Goal: Book appointment/travel/reservation

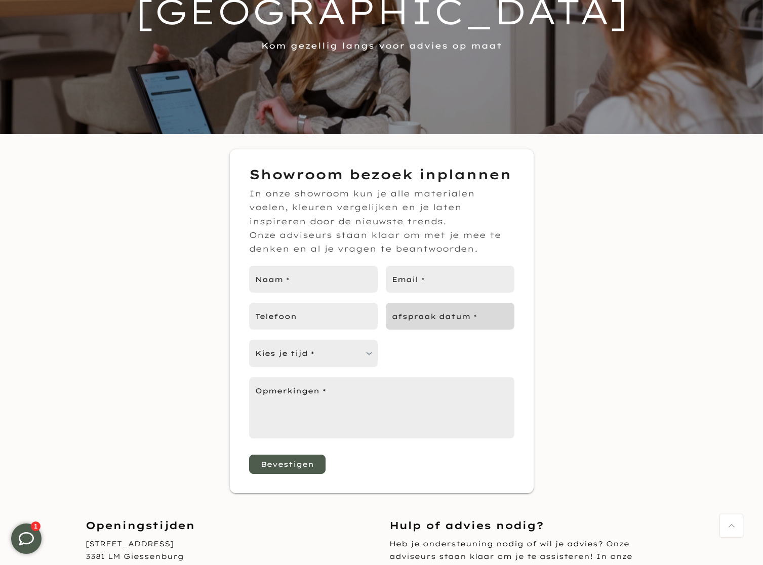
click at [451, 314] on input "afspraak datum *" at bounding box center [450, 316] width 129 height 27
click at [531, 283] on form "Showroom bezoek inplannen In onze showroom kun je alle materialen voelen, kleur…" at bounding box center [382, 320] width 304 height 343
